Goal: Information Seeking & Learning: Learn about a topic

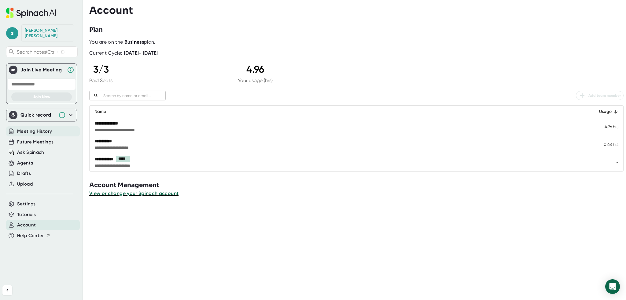
click at [35, 128] on span "Meeting History" at bounding box center [34, 131] width 35 height 7
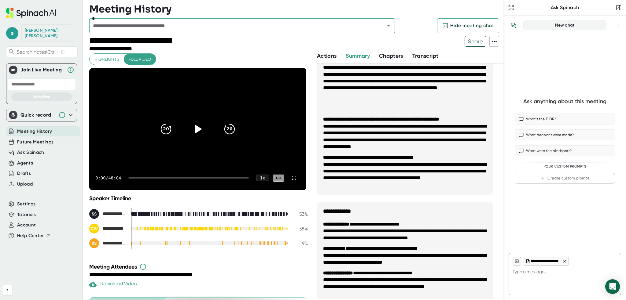
scroll to position [122, 0]
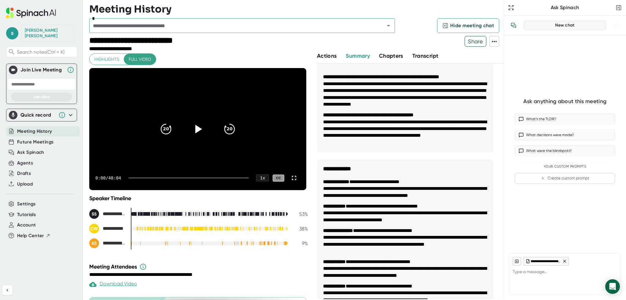
type textarea "x"
